Goal: Task Accomplishment & Management: Manage account settings

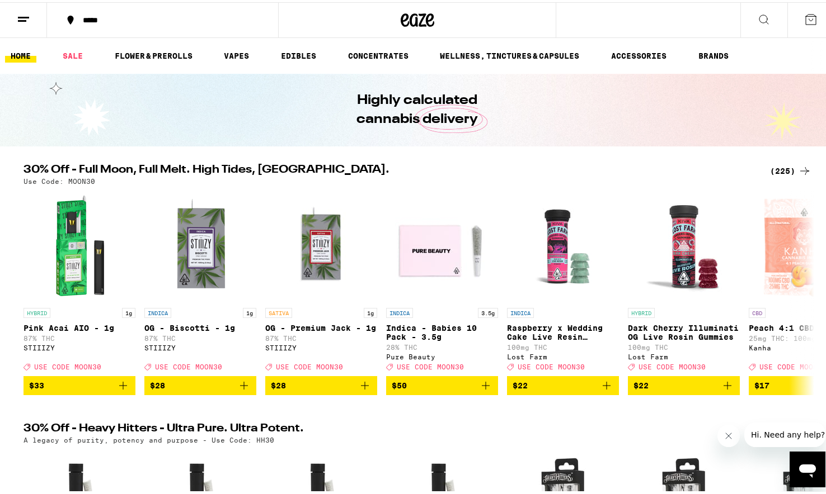
click at [41, 23] on button at bounding box center [23, 18] width 47 height 35
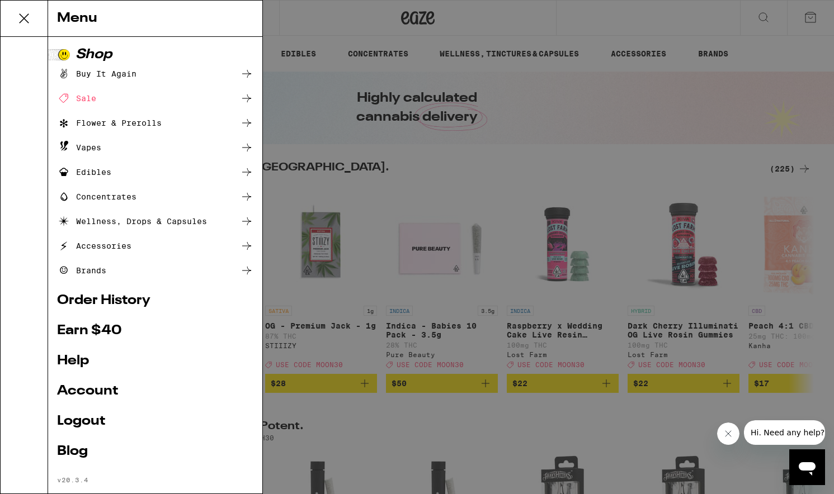
click at [97, 305] on link "Order History" at bounding box center [155, 300] width 196 height 13
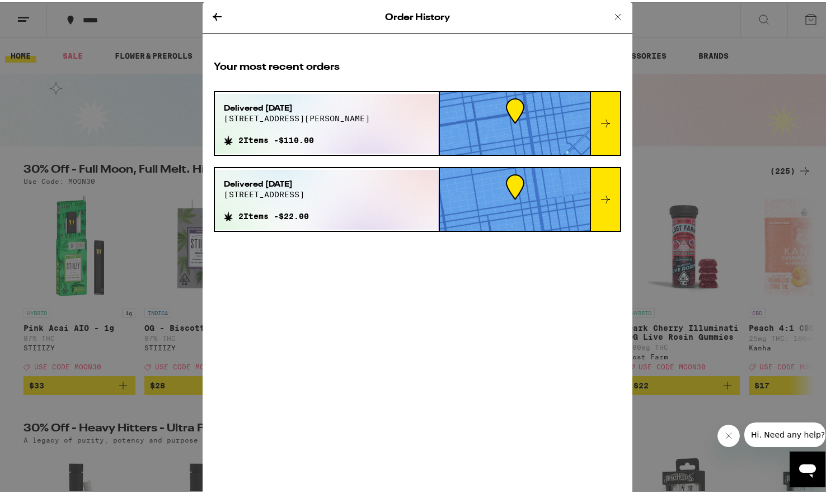
click at [611, 13] on icon at bounding box center [617, 14] width 13 height 13
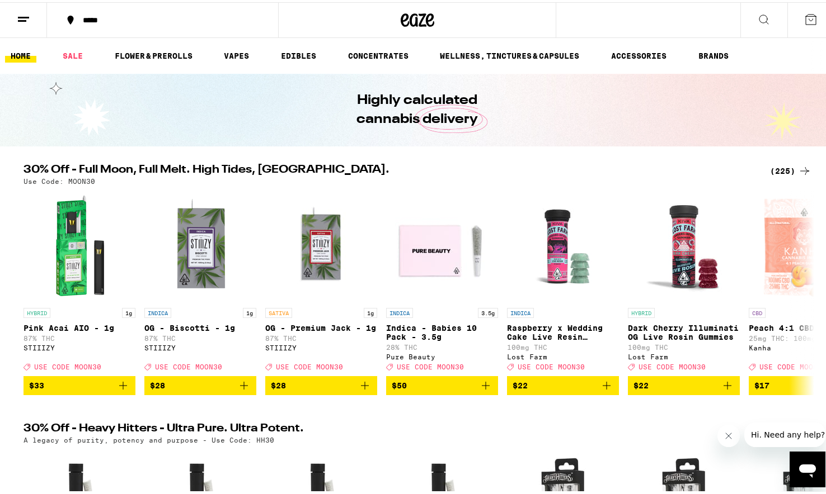
click at [31, 15] on button at bounding box center [23, 18] width 47 height 35
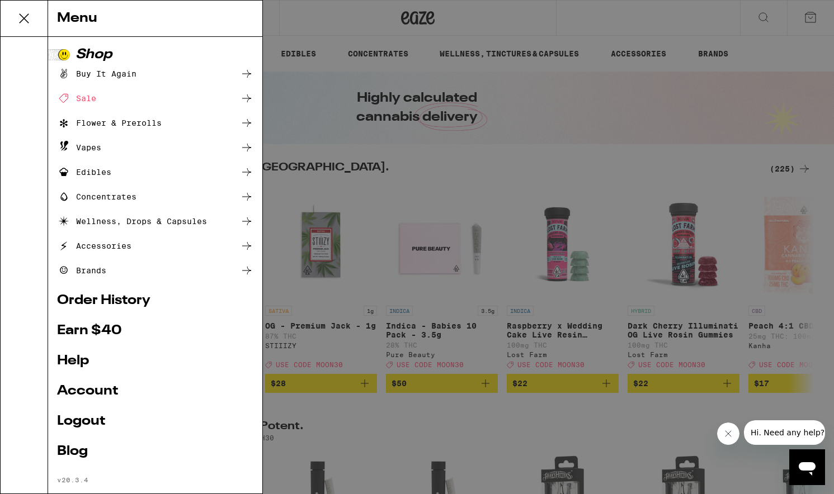
click at [103, 393] on link "Account" at bounding box center [155, 391] width 196 height 13
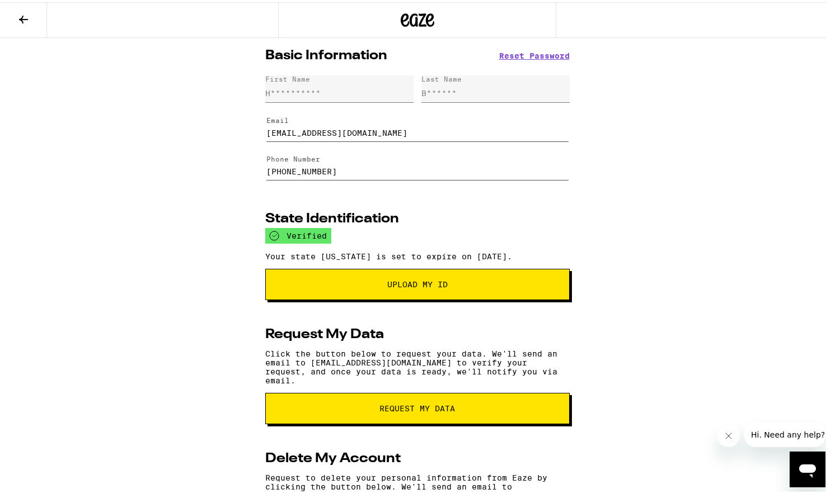
click at [348, 135] on input "[EMAIL_ADDRESS][DOMAIN_NAME]" at bounding box center [417, 124] width 302 height 31
click at [34, 20] on button at bounding box center [23, 18] width 47 height 35
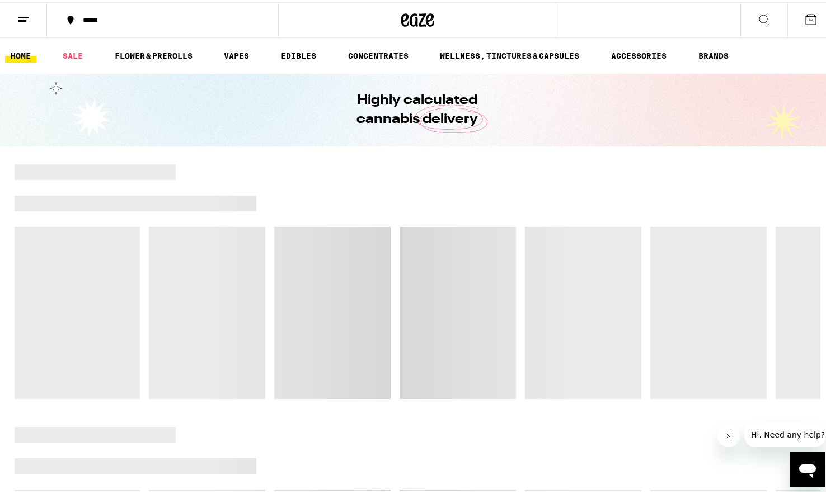
click at [29, 21] on icon at bounding box center [23, 17] width 13 height 13
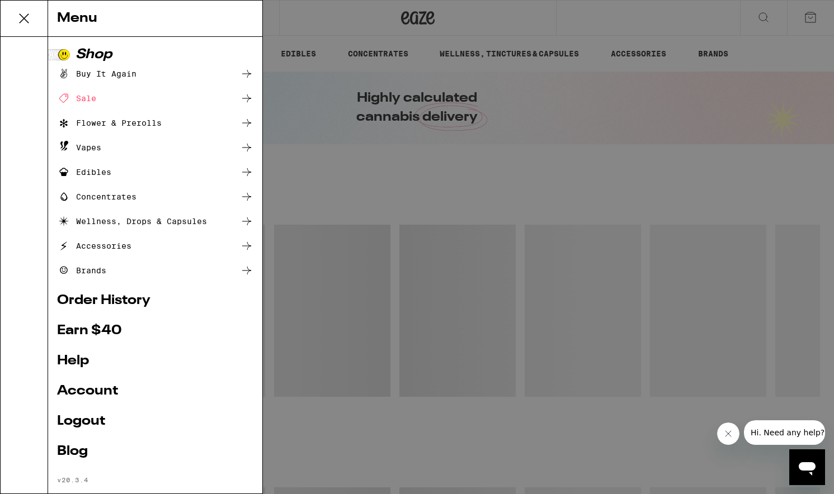
click at [79, 422] on link "Logout" at bounding box center [155, 421] width 196 height 13
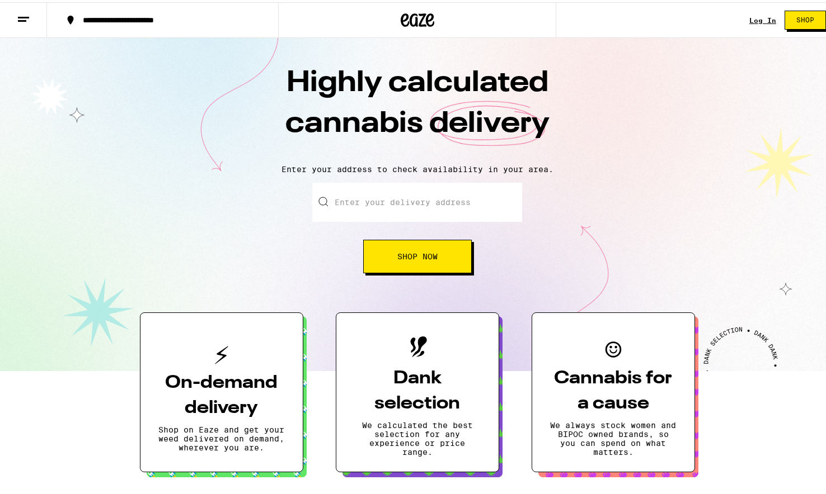
click at [749, 16] on link "Log In" at bounding box center [762, 18] width 27 height 7
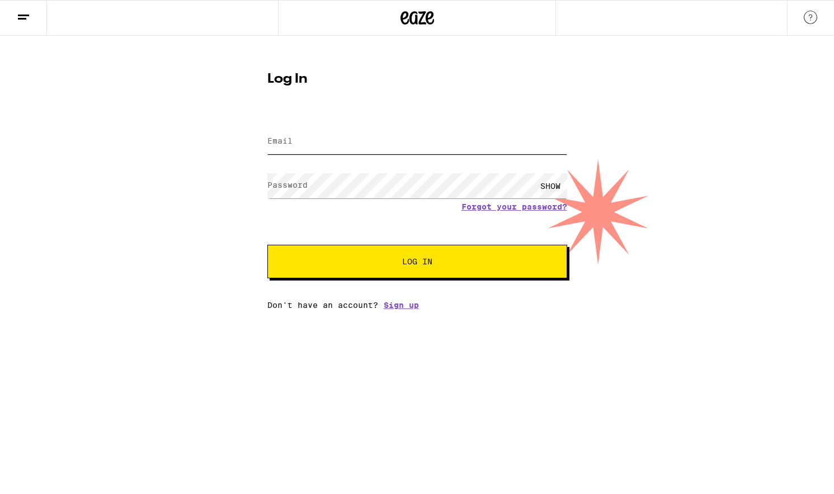
type input "[EMAIL_ADDRESS][DOMAIN_NAME]"
click at [417, 263] on button "Log In" at bounding box center [417, 262] width 300 height 34
